Goal: Find specific page/section: Find specific page/section

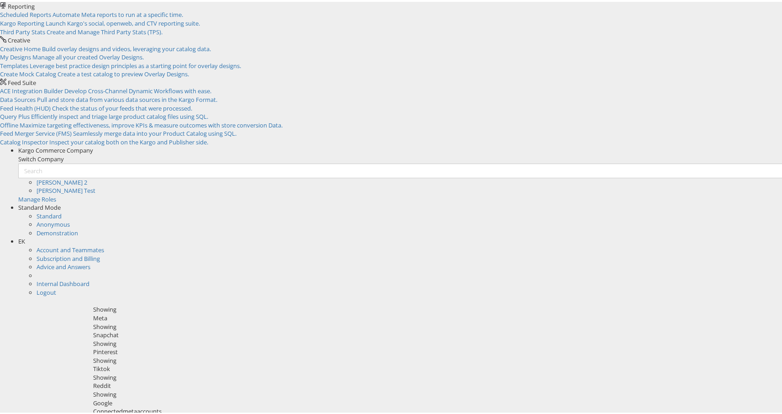
scroll to position [64, 0]
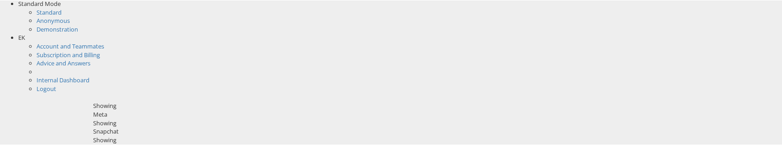
scroll to position [261, 0]
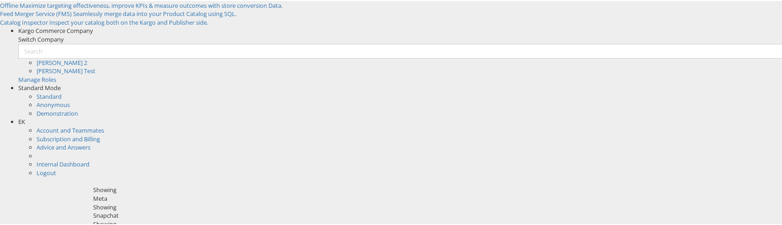
scroll to position [184, 0]
